Goal: Find specific page/section: Find specific page/section

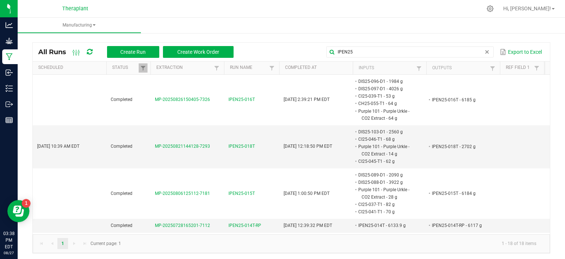
click at [484, 51] on span at bounding box center [487, 52] width 6 height 6
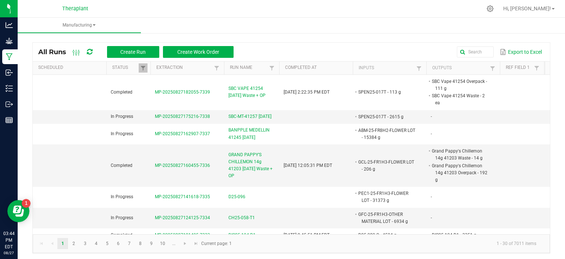
click at [307, 15] on div at bounding box center [307, 8] width 350 height 14
click at [299, 30] on ul "Manufacturing" at bounding box center [300, 26] width 565 height 16
click at [284, 22] on ul "Manufacturing" at bounding box center [300, 26] width 565 height 16
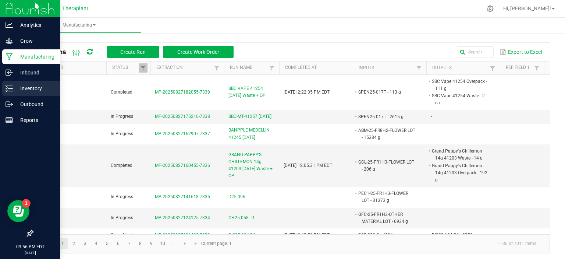
click at [15, 85] on p "Inventory" at bounding box center [35, 88] width 44 height 9
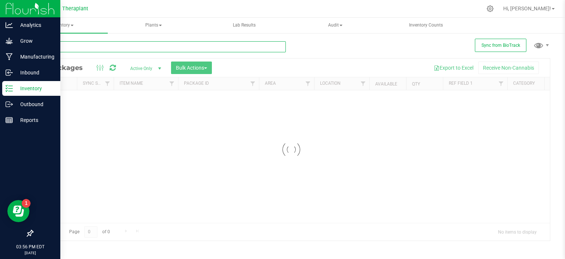
click at [153, 47] on input "text" at bounding box center [159, 46] width 254 height 11
type input "hash nugs"
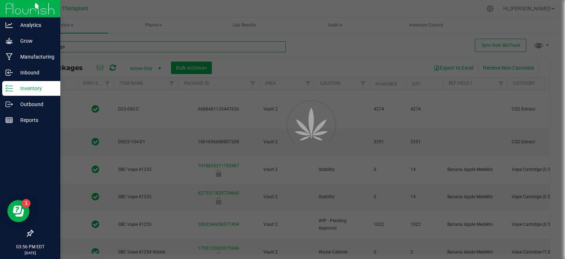
type input "2026-07-22"
type input "2026-08-07"
type input "2026-08-18"
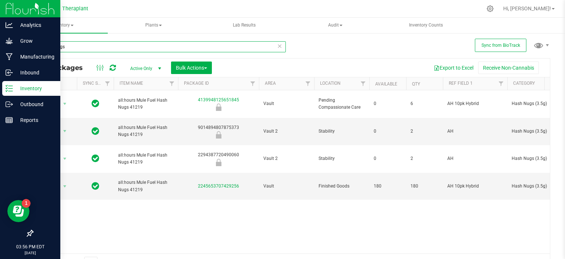
type input "hash nugs"
click at [277, 48] on icon at bounding box center [279, 45] width 5 height 9
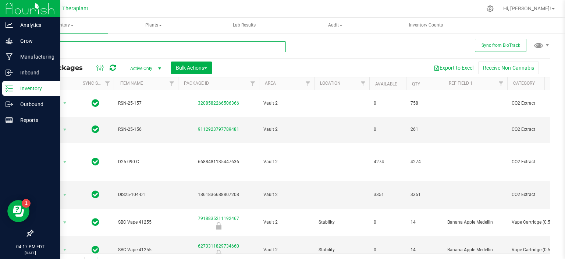
click at [256, 43] on input "text" at bounding box center [159, 46] width 254 height 11
click at [303, 39] on div "All Packages Active Only Active Only Lab Samples Locked All External Internal B…" at bounding box center [291, 152] width 518 height 237
click at [312, 53] on div "All Packages Active Only Active Only Lab Samples Locked All External Internal B…" at bounding box center [291, 152] width 518 height 237
click at [302, 56] on div "All Packages Active Only Active Only Lab Samples Locked All External Internal B…" at bounding box center [291, 152] width 518 height 237
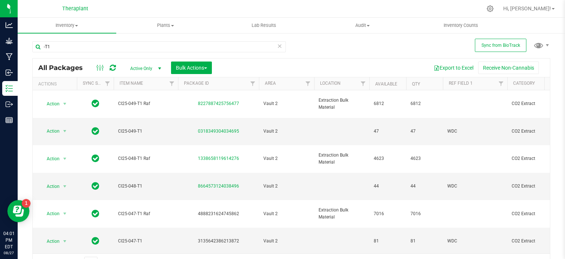
click at [297, 36] on div "-T1 All Packages Active Only Active Only Lab Samples Locked All External Intern…" at bounding box center [291, 152] width 518 height 237
click at [277, 46] on icon at bounding box center [279, 45] width 5 height 9
